Goal: Task Accomplishment & Management: Manage account settings

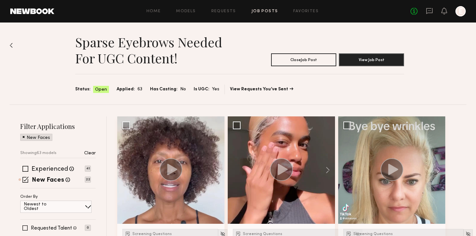
scroll to position [827, 0]
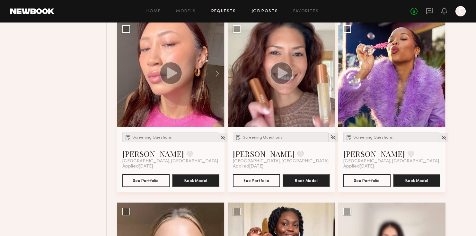
click at [221, 9] on link "Requests" at bounding box center [224, 11] width 25 height 4
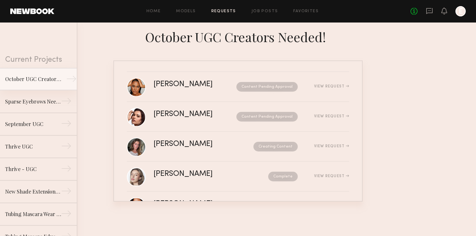
click at [60, 79] on div "October UGC Creators Needed!" at bounding box center [33, 79] width 56 height 8
click at [50, 78] on div "October UGC Creators Needed!" at bounding box center [33, 79] width 56 height 8
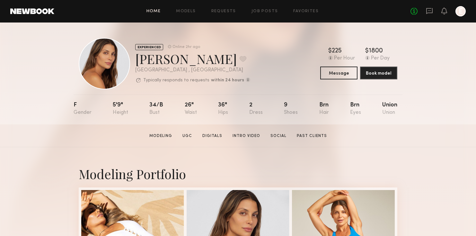
click at [156, 9] on link "Home" at bounding box center [154, 11] width 14 height 4
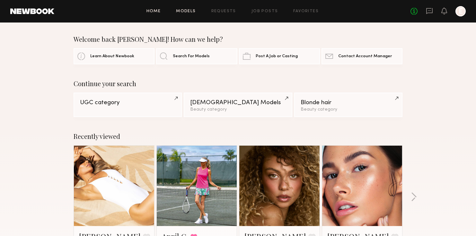
click at [185, 13] on link "Models" at bounding box center [186, 11] width 20 height 4
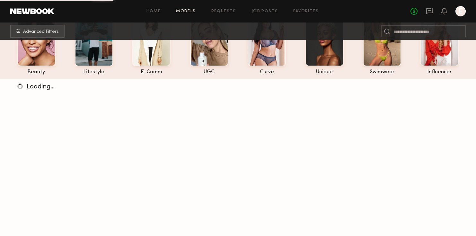
scroll to position [49, 0]
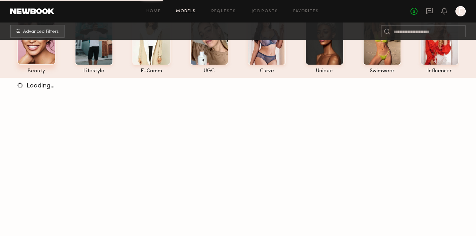
click at [53, 54] on div at bounding box center [36, 39] width 38 height 50
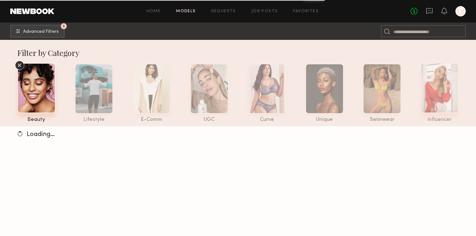
click at [438, 94] on div at bounding box center [440, 88] width 38 height 50
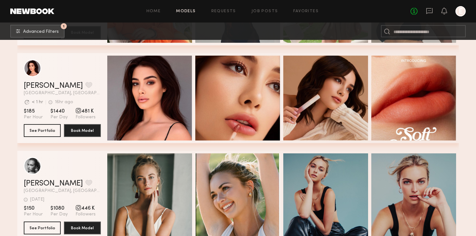
scroll to position [1662, 0]
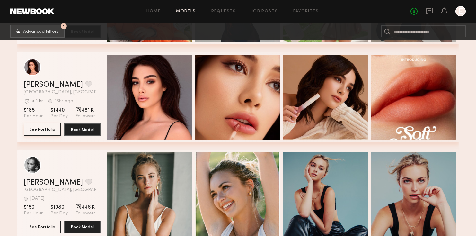
click at [46, 134] on button "See Portfolio" at bounding box center [42, 129] width 37 height 13
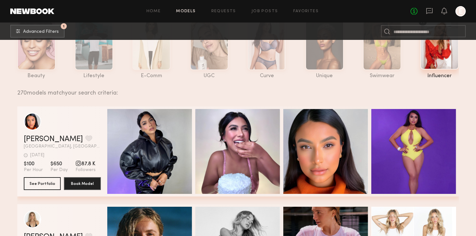
scroll to position [0, 0]
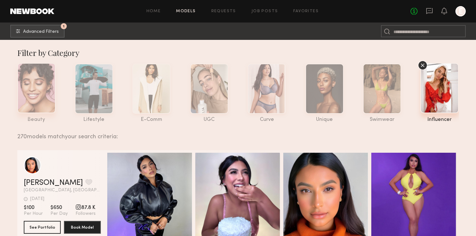
click at [32, 83] on div at bounding box center [36, 88] width 38 height 50
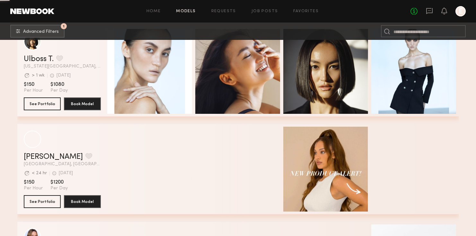
scroll to position [832, 0]
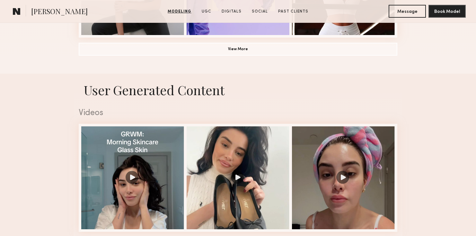
scroll to position [602, 0]
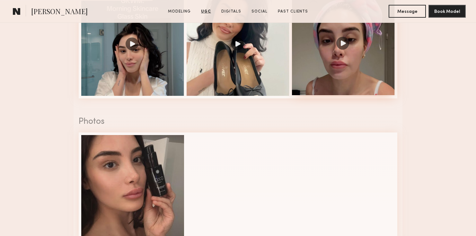
click at [341, 66] on div at bounding box center [343, 43] width 103 height 103
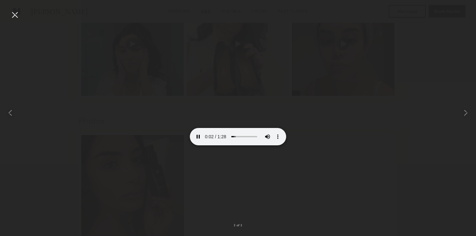
click at [241, 141] on video at bounding box center [238, 121] width 96 height 48
click at [354, 138] on div at bounding box center [238, 112] width 476 height 205
click at [19, 12] on div at bounding box center [15, 15] width 10 height 10
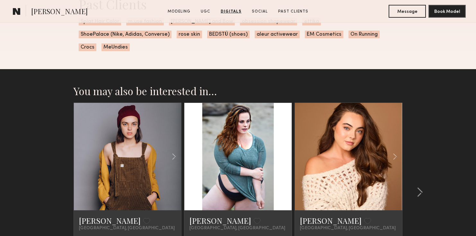
scroll to position [1263, 0]
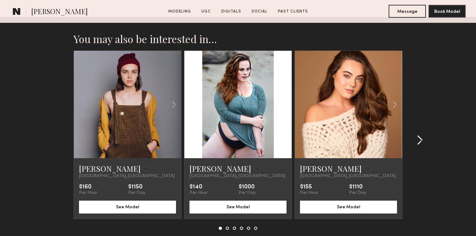
click at [419, 135] on common-icon at bounding box center [420, 140] width 6 height 10
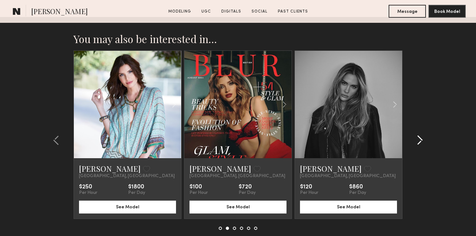
click at [419, 135] on common-icon at bounding box center [420, 140] width 6 height 10
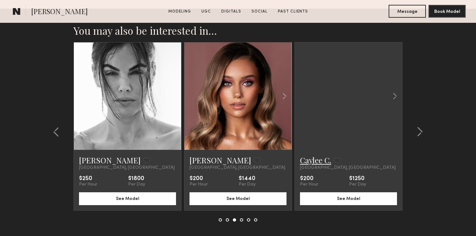
scroll to position [1274, 0]
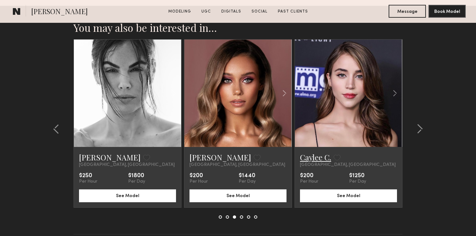
click at [315, 152] on link "Caylee C." at bounding box center [315, 157] width 31 height 10
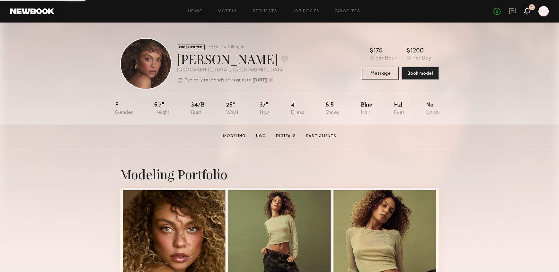
click at [526, 12] on icon at bounding box center [527, 10] width 5 height 5
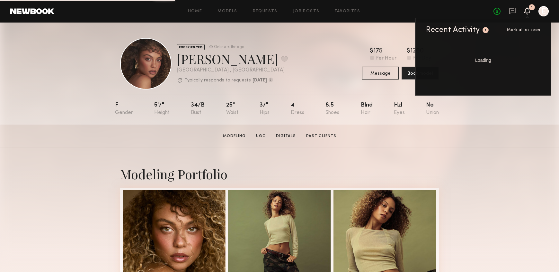
click at [479, 30] on div "Recent Activity" at bounding box center [453, 30] width 54 height 8
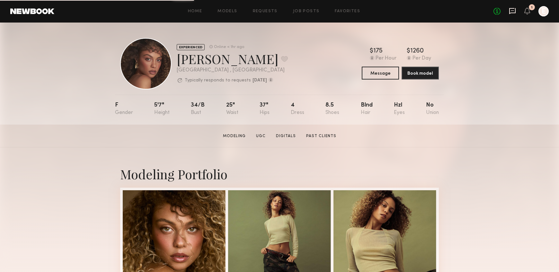
click at [510, 9] on icon at bounding box center [513, 11] width 6 height 6
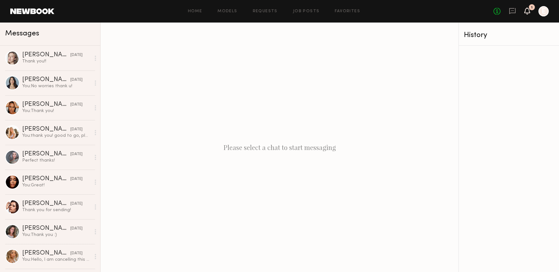
click at [529, 13] on icon at bounding box center [528, 10] width 6 height 7
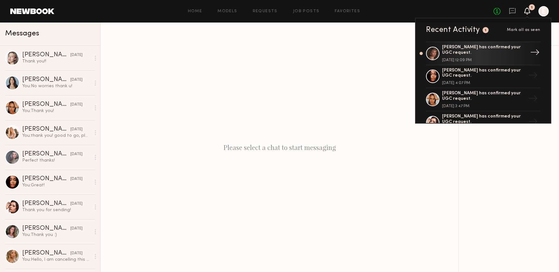
click at [489, 51] on div "[PERSON_NAME] has confirmed your UGC request." at bounding box center [484, 50] width 84 height 11
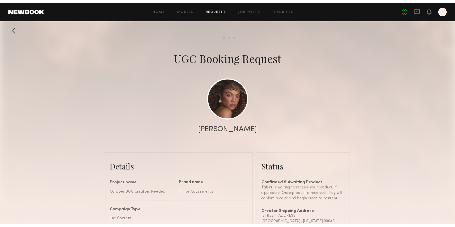
scroll to position [101, 0]
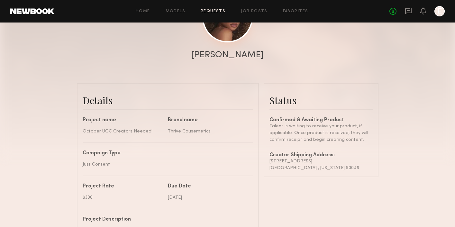
click at [225, 30] on link at bounding box center [227, 17] width 50 height 50
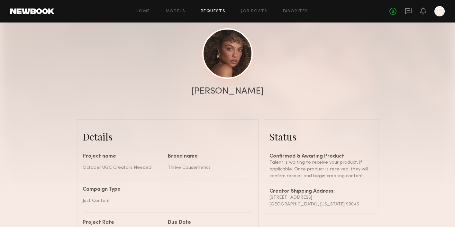
scroll to position [0, 0]
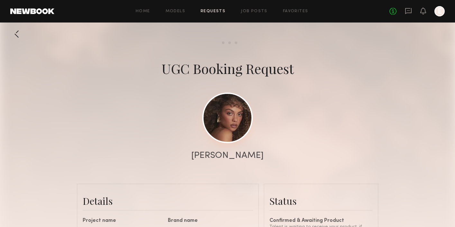
click at [214, 135] on link at bounding box center [227, 118] width 50 height 50
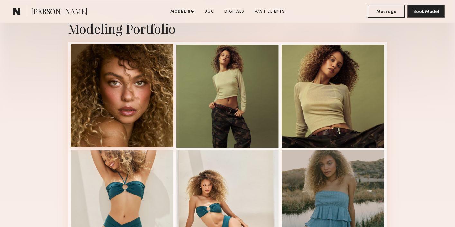
scroll to position [131, 0]
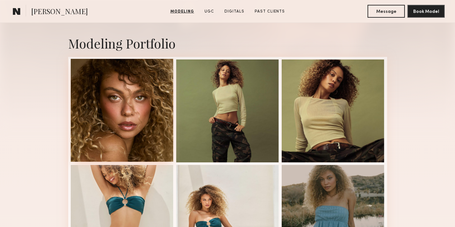
click at [116, 112] on div at bounding box center [122, 110] width 103 height 103
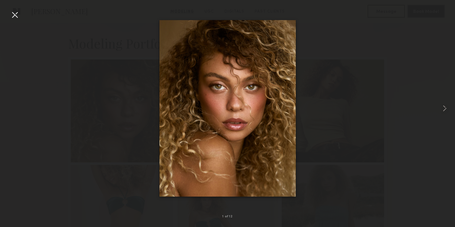
scroll to position [201, 0]
click at [120, 88] on div at bounding box center [227, 108] width 455 height 196
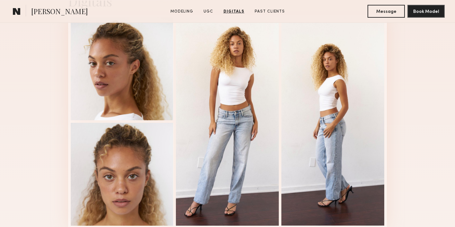
scroll to position [1044, 0]
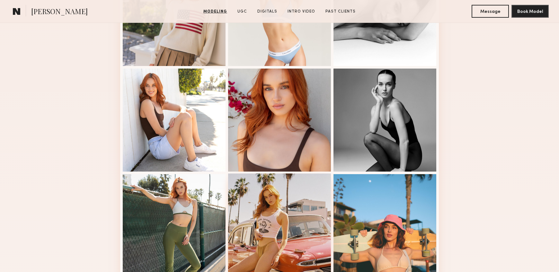
scroll to position [282, 0]
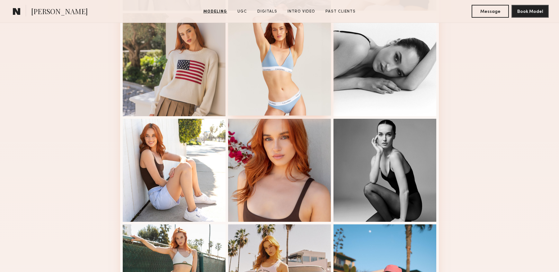
click at [290, 99] on div at bounding box center [279, 64] width 103 height 103
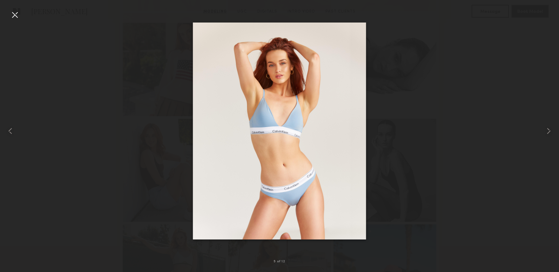
click at [124, 147] on div at bounding box center [279, 130] width 559 height 241
click at [19, 22] on div at bounding box center [11, 130] width 23 height 241
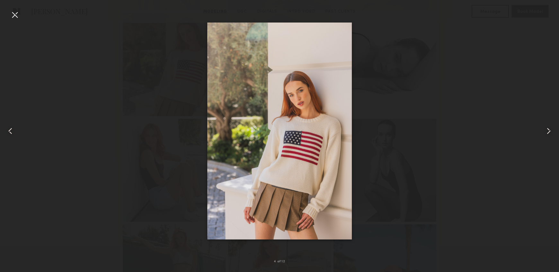
click at [19, 16] on div at bounding box center [15, 15] width 10 height 10
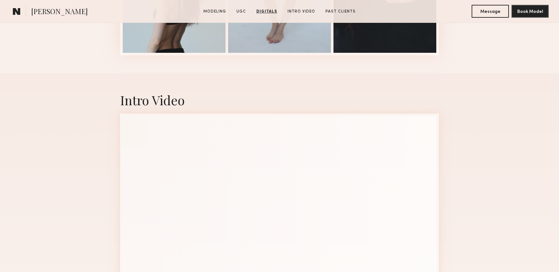
scroll to position [1543, 0]
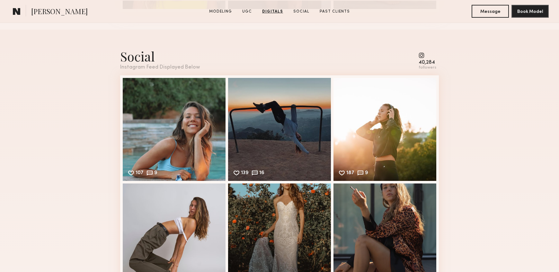
scroll to position [1699, 0]
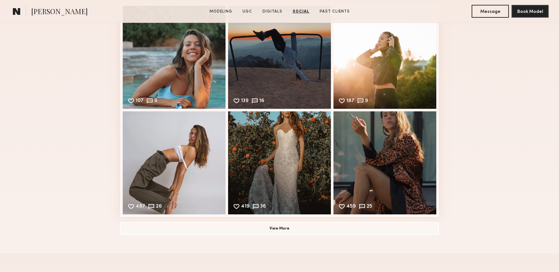
click at [196, 66] on div "107 9 Likes & comments displayed to show model’s engagement" at bounding box center [174, 57] width 103 height 103
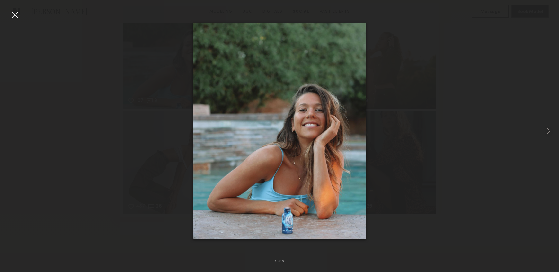
click at [161, 94] on div at bounding box center [279, 130] width 559 height 241
click at [11, 11] on div at bounding box center [15, 15] width 10 height 10
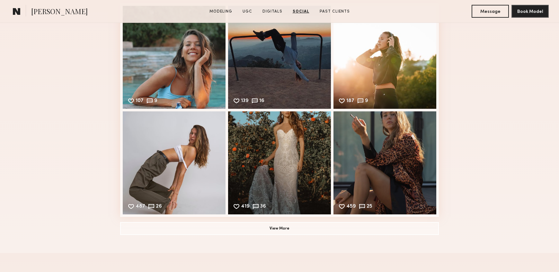
scroll to position [1757, 0]
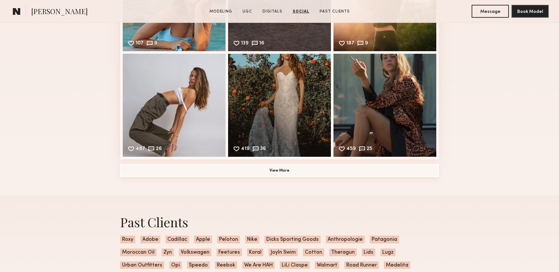
click at [210, 172] on button "View More" at bounding box center [279, 170] width 319 height 13
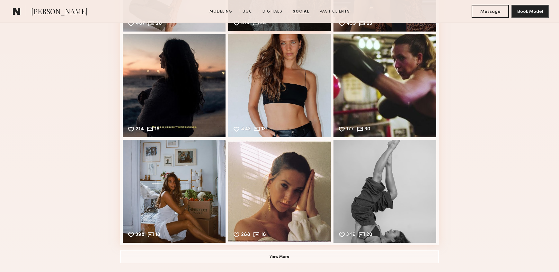
scroll to position [2025, 0]
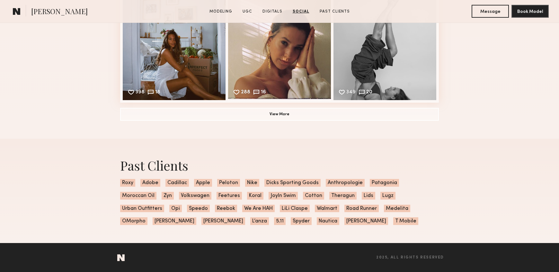
click at [231, 109] on button "View More" at bounding box center [279, 113] width 319 height 13
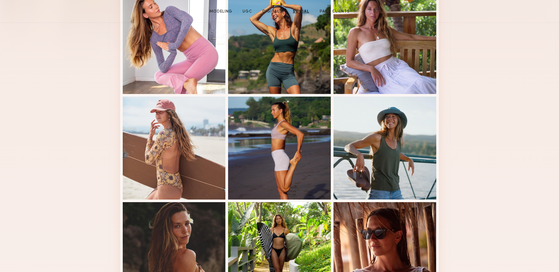
scroll to position [26, 0]
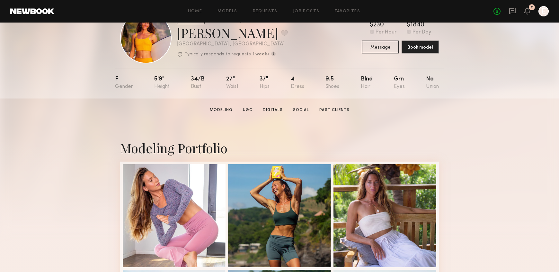
click at [194, 37] on div "Miska S. Favorite" at bounding box center [232, 32] width 111 height 17
copy div "Miska S. Favorite"
click at [246, 40] on div "Miska S. Favorite" at bounding box center [232, 32] width 111 height 17
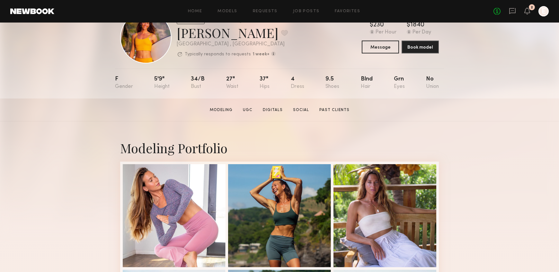
click at [223, 14] on div "Home Models Requests Job Posts Favorites Sign Out No fees up to $5,000 2 E" at bounding box center [301, 11] width 495 height 10
click at [230, 10] on link "Models" at bounding box center [228, 11] width 20 height 4
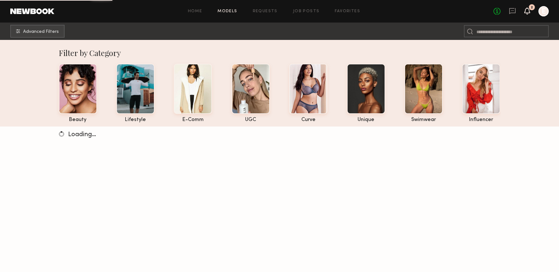
click at [530, 10] on icon at bounding box center [527, 10] width 5 height 5
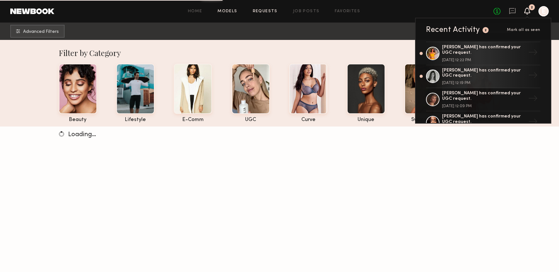
click at [269, 10] on link "Requests" at bounding box center [265, 11] width 25 height 4
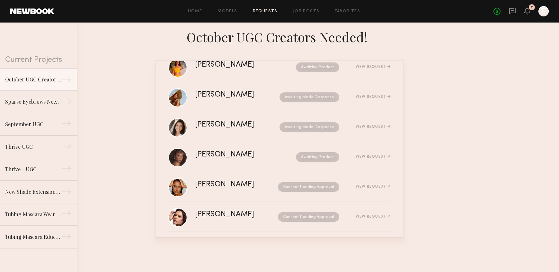
scroll to position [38, 0]
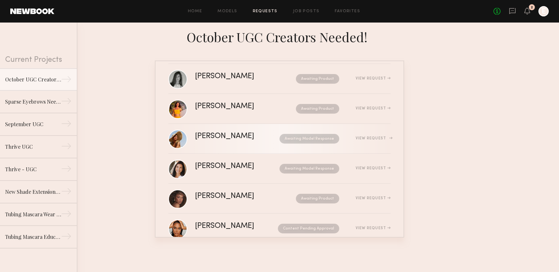
click at [226, 135] on div "Rose M." at bounding box center [231, 135] width 72 height 7
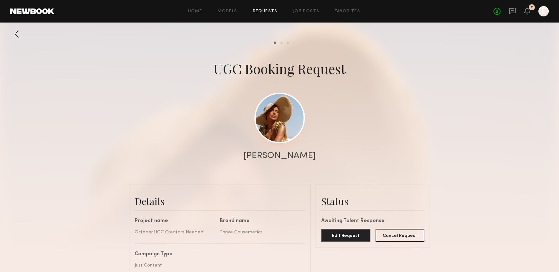
click at [271, 106] on link at bounding box center [280, 118] width 50 height 50
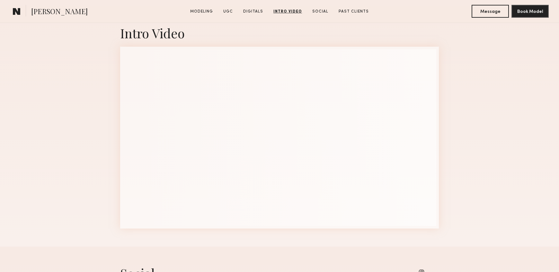
scroll to position [1309, 0]
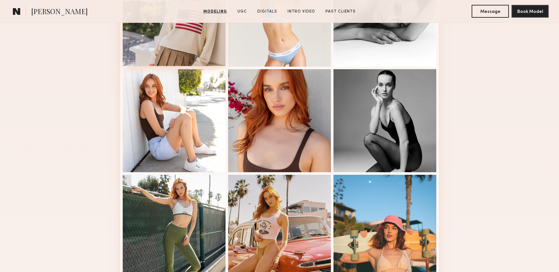
scroll to position [404, 0]
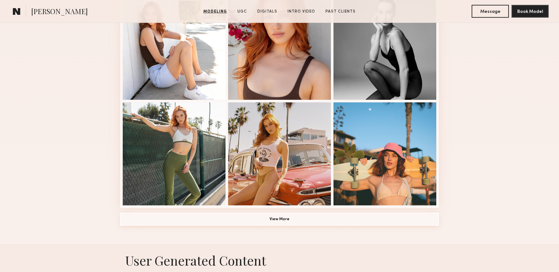
click at [243, 221] on button "View More" at bounding box center [279, 219] width 319 height 13
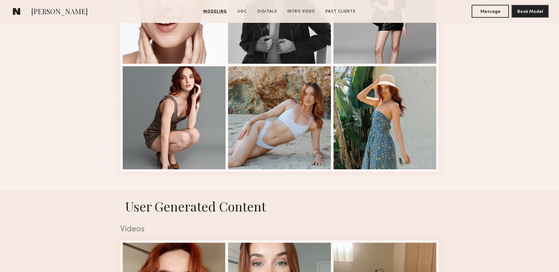
scroll to position [830, 0]
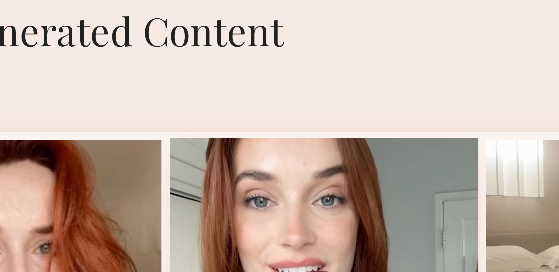
click at [270, 178] on div at bounding box center [279, 219] width 103 height 103
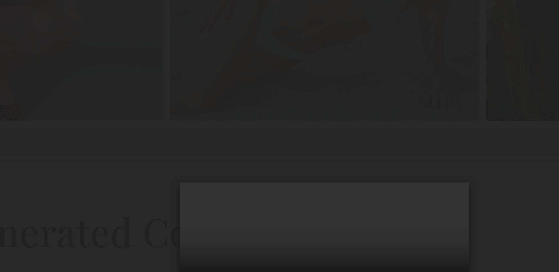
click at [277, 116] on video at bounding box center [279, 140] width 96 height 48
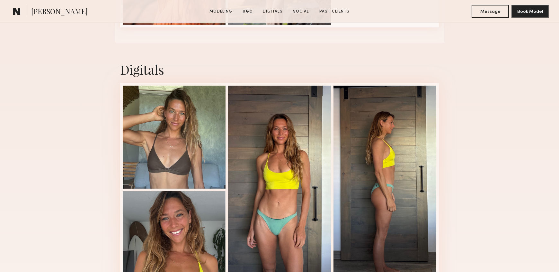
scroll to position [1393, 0]
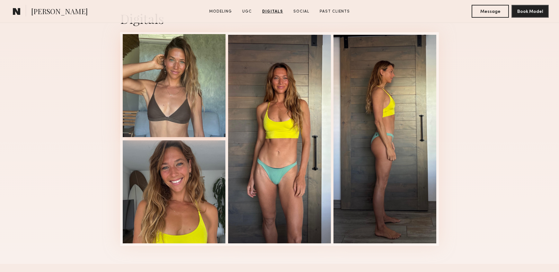
click at [156, 87] on div at bounding box center [174, 85] width 103 height 103
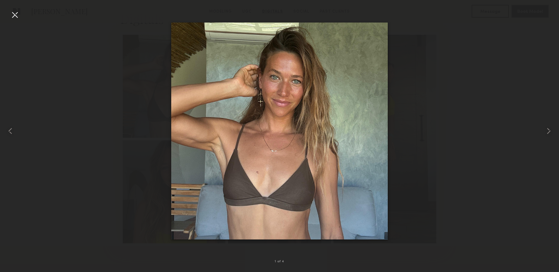
click at [120, 66] on div at bounding box center [279, 130] width 559 height 241
click at [419, 28] on div at bounding box center [279, 130] width 559 height 241
click at [21, 10] on div at bounding box center [11, 130] width 23 height 241
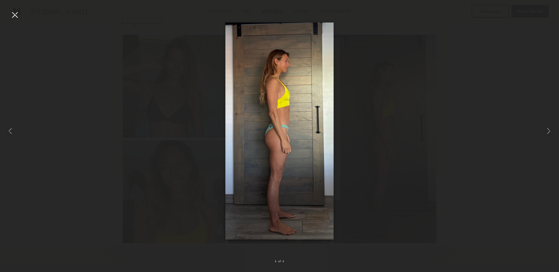
click at [23, 8] on nb-gallery-light "4 of 4" at bounding box center [279, 136] width 559 height 272
click at [18, 16] on div at bounding box center [15, 15] width 10 height 10
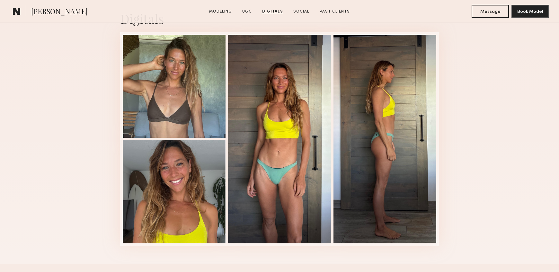
click at [22, 10] on link at bounding box center [16, 11] width 13 height 13
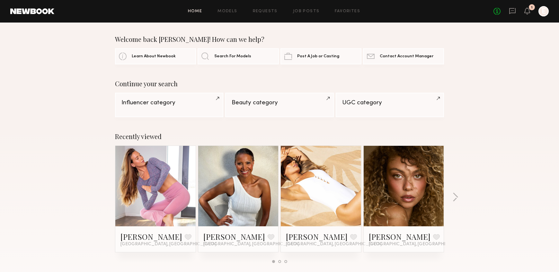
click at [533, 9] on div "1" at bounding box center [532, 7] width 6 height 6
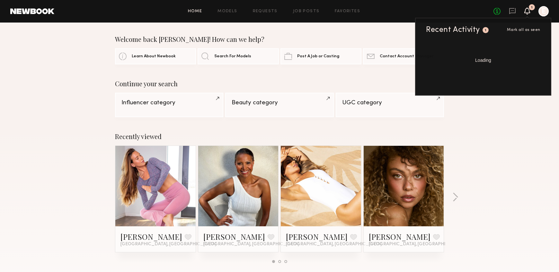
click at [525, 10] on icon at bounding box center [528, 10] width 6 height 7
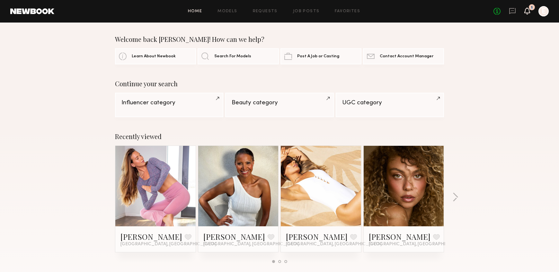
click at [525, 10] on icon at bounding box center [528, 10] width 6 height 7
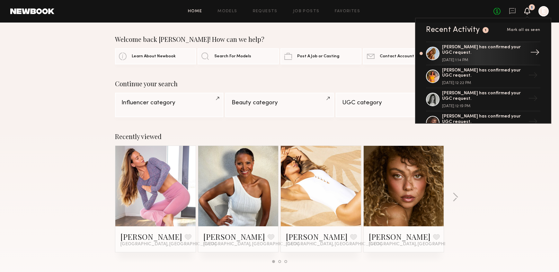
click at [461, 59] on div "October 07, 2025 @ 1:14 PM" at bounding box center [484, 60] width 84 height 4
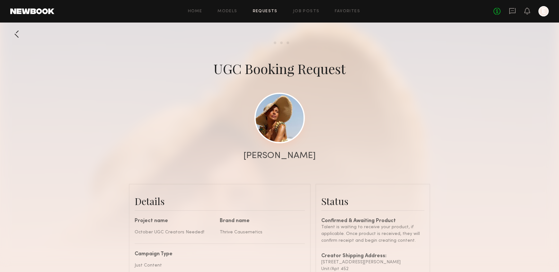
click at [286, 134] on link at bounding box center [280, 118] width 50 height 50
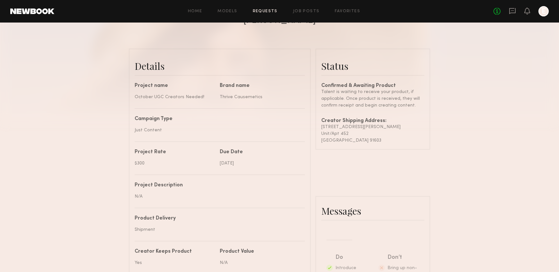
scroll to position [57, 0]
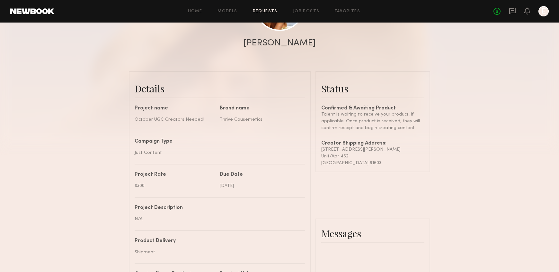
scroll to position [119, 0]
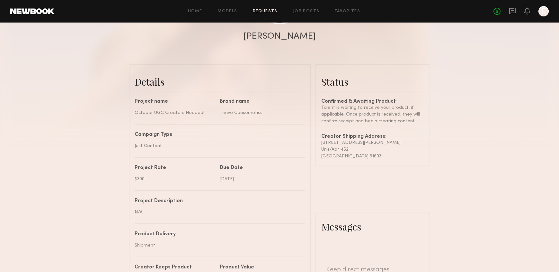
click at [271, 12] on link "Requests" at bounding box center [265, 11] width 25 height 4
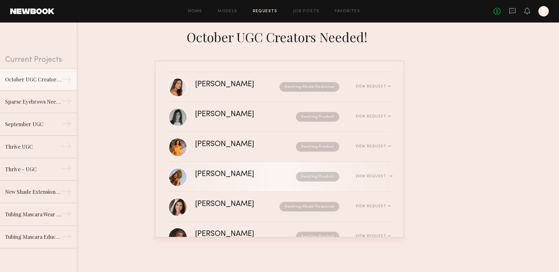
click at [374, 174] on div "View Request" at bounding box center [364, 176] width 51 height 5
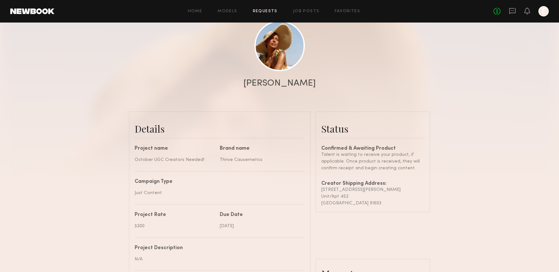
scroll to position [142, 0]
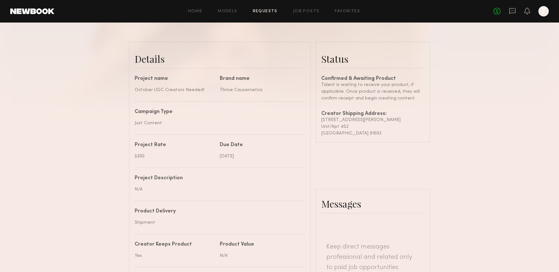
click at [273, 8] on div "Home Models Requests Job Posts Favorites Sign Out No fees up to $5,000 E" at bounding box center [301, 11] width 495 height 10
click at [269, 11] on link "Requests" at bounding box center [265, 11] width 25 height 4
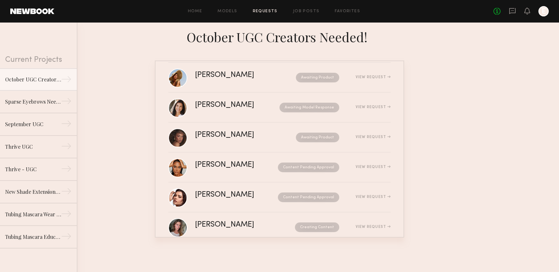
scroll to position [102, 0]
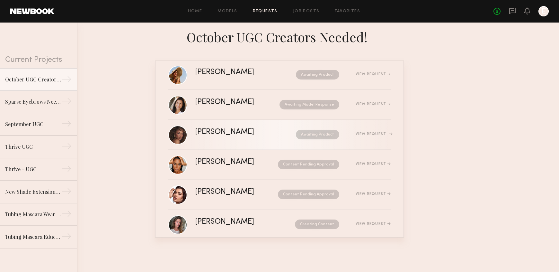
click at [241, 131] on div "Chloe B." at bounding box center [235, 131] width 80 height 7
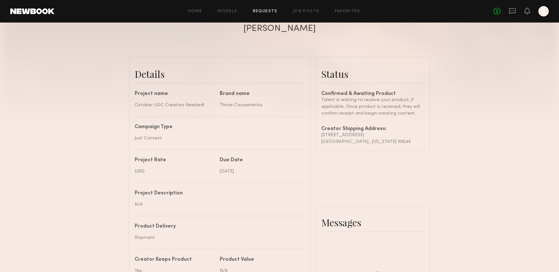
scroll to position [176, 0]
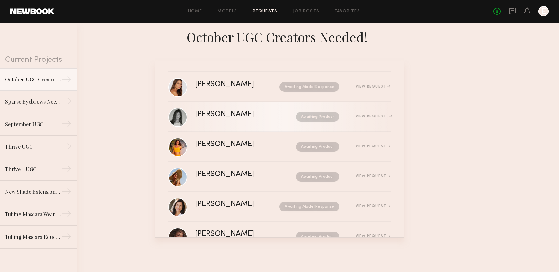
click at [234, 130] on link "Tayler C. Awaiting Product View Request" at bounding box center [279, 117] width 222 height 30
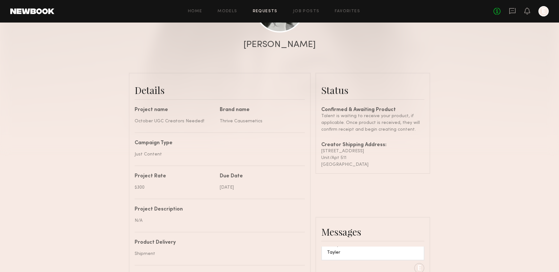
scroll to position [82, 0]
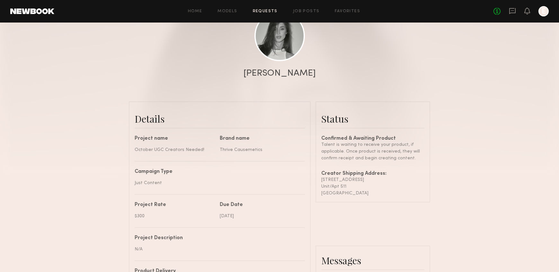
click at [385, 192] on div "Los Angeles , CA 90028" at bounding box center [372, 193] width 103 height 7
drag, startPoint x: 384, startPoint y: 192, endPoint x: 314, endPoint y: 180, distance: 70.2
copy div "1830 N Cherokee Ave Unit/Apt 511 Los Angeles , CA 90028"
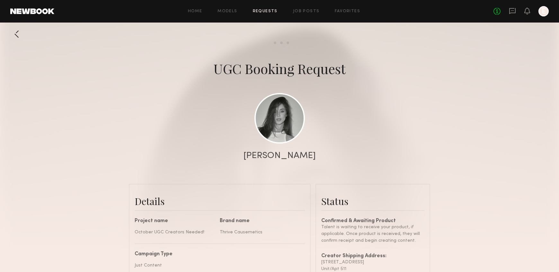
click at [264, 7] on div "Home Models Requests Job Posts Favorites Sign Out No fees up to $5,000 E" at bounding box center [301, 11] width 495 height 10
click at [263, 11] on link "Requests" at bounding box center [265, 11] width 25 height 4
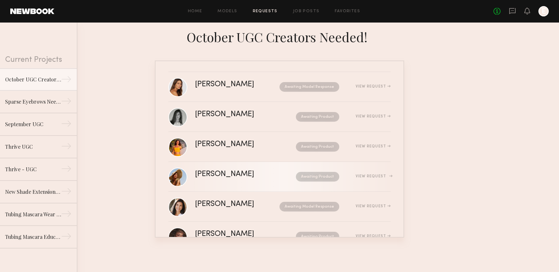
click at [217, 170] on link "Rose M. Awaiting Product View Request" at bounding box center [279, 177] width 222 height 30
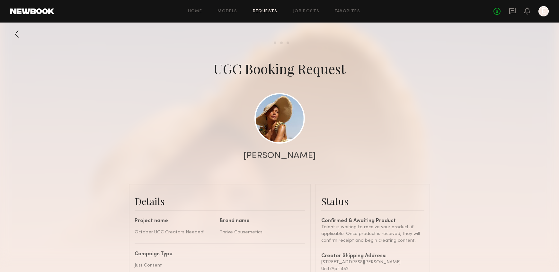
scroll to position [167, 0]
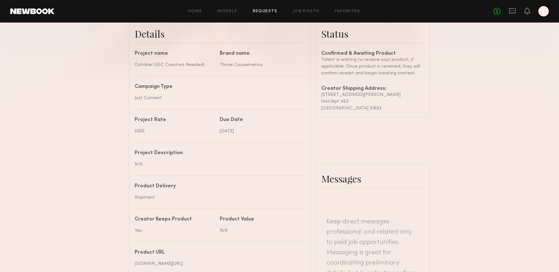
drag, startPoint x: 386, startPoint y: 106, endPoint x: 321, endPoint y: 93, distance: 66.5
click at [321, 93] on common-border "Status Confirmed & Awaiting Product Talent is waiting to receive your product, …" at bounding box center [373, 66] width 115 height 101
copy div "11304 Chandler Blvd Unit/Apt 452 North Hollywood , Ca 91603"
click at [366, 150] on div "Details Project name October UGC Creators Needed! Brand name Thrive Causemetics…" at bounding box center [280, 223] width 302 height 414
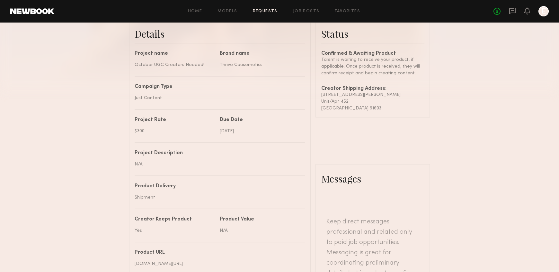
click at [224, 182] on div "Project name October UGC Creators Needed! Brand name Thrive Causemetics Campaig…" at bounding box center [220, 237] width 170 height 373
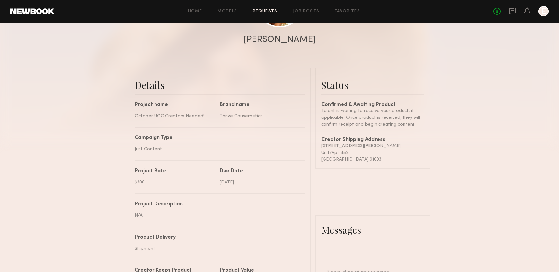
scroll to position [0, 0]
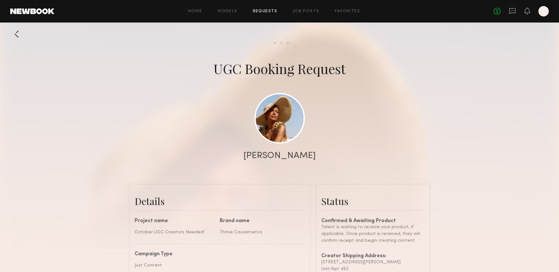
click at [258, 16] on div "Home Models Requests Job Posts Favorites Sign Out No fees up to $5,000 E" at bounding box center [301, 11] width 495 height 10
click at [260, 11] on link "Requests" at bounding box center [265, 11] width 25 height 4
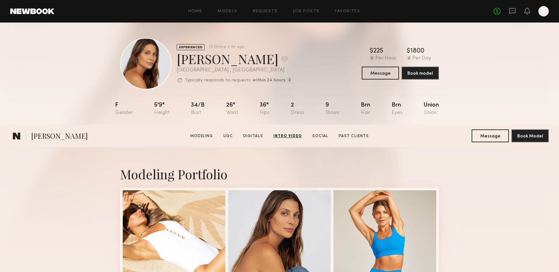
scroll to position [1309, 0]
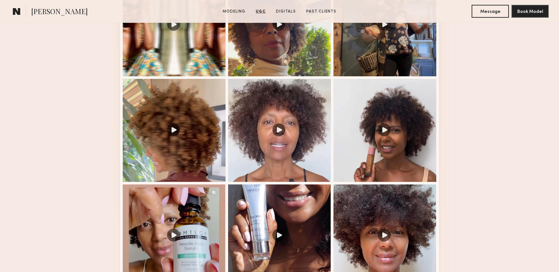
scroll to position [726, 0]
